Goal: Communication & Community: Answer question/provide support

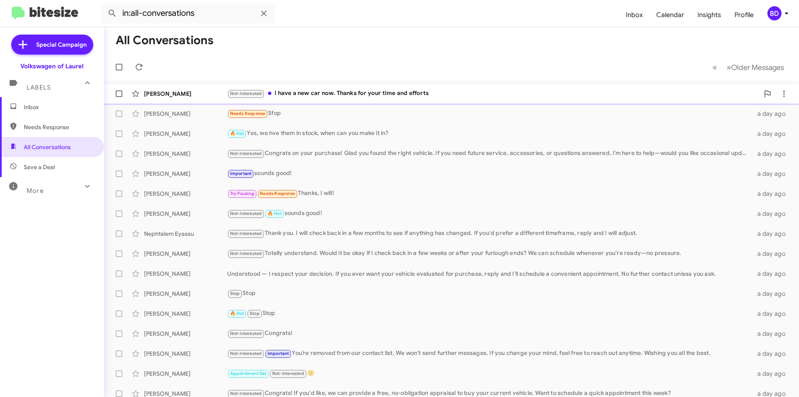
click at [378, 99] on div "[PERSON_NAME] Not-Interested I have a new car now. Thanks for your time and eff…" at bounding box center [452, 93] width 682 height 17
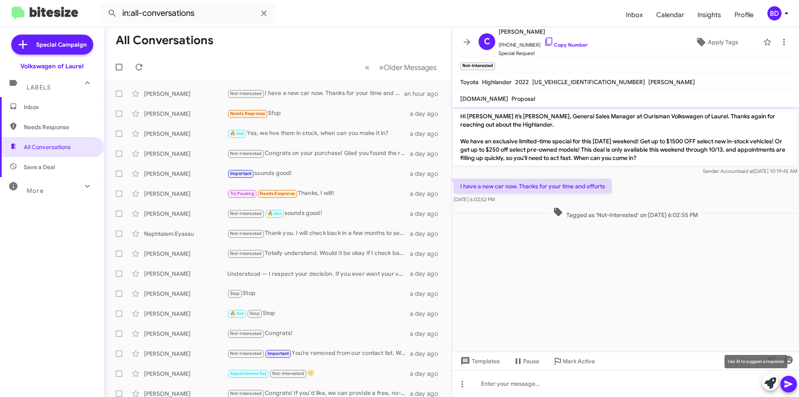
click at [773, 383] on icon at bounding box center [770, 383] width 12 height 12
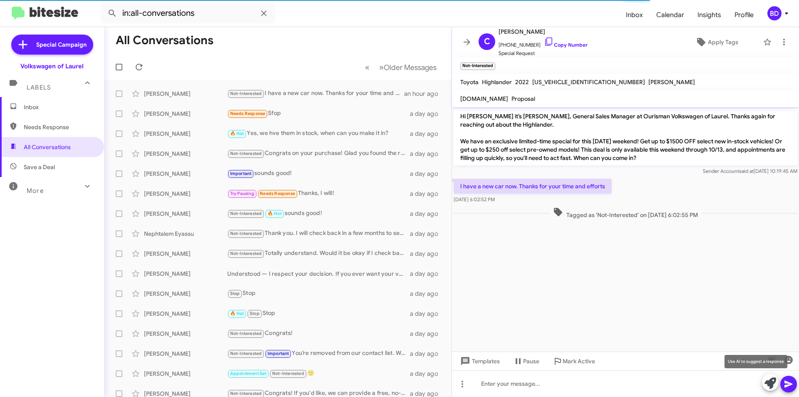
click at [771, 382] on icon at bounding box center [770, 383] width 12 height 12
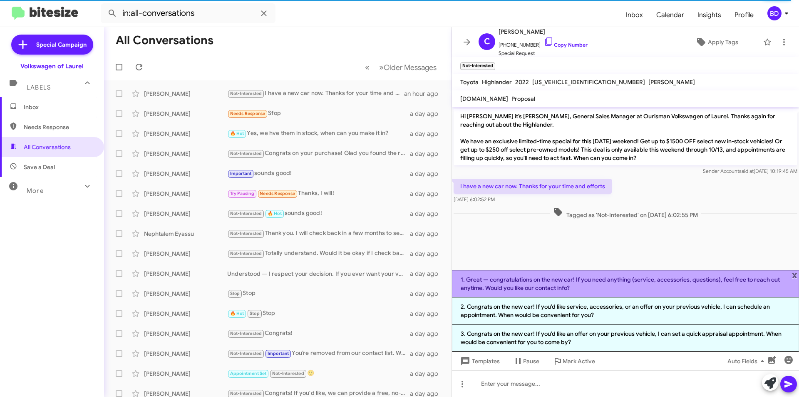
click at [607, 283] on li "1. Great — congratulations on the new car! If you need anything (service, acces…" at bounding box center [625, 283] width 347 height 27
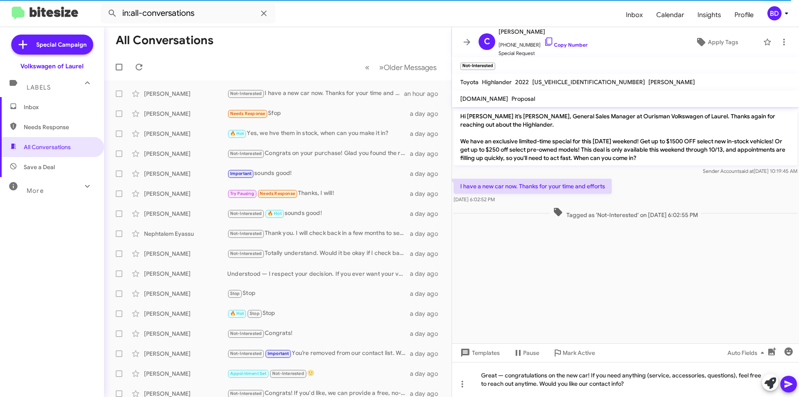
click at [787, 383] on icon at bounding box center [789, 384] width 10 height 10
